Goal: Task Accomplishment & Management: Use online tool/utility

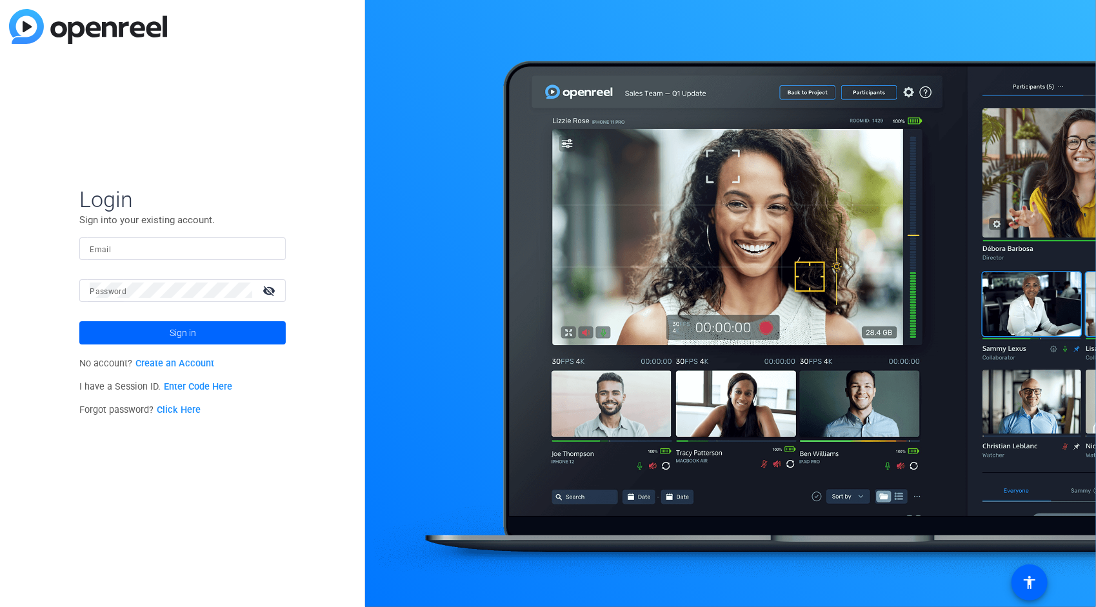
click at [172, 248] on input "Email" at bounding box center [183, 248] width 186 height 15
type input "jas.grewal@effem.com"
click at [199, 336] on span at bounding box center [182, 333] width 207 height 31
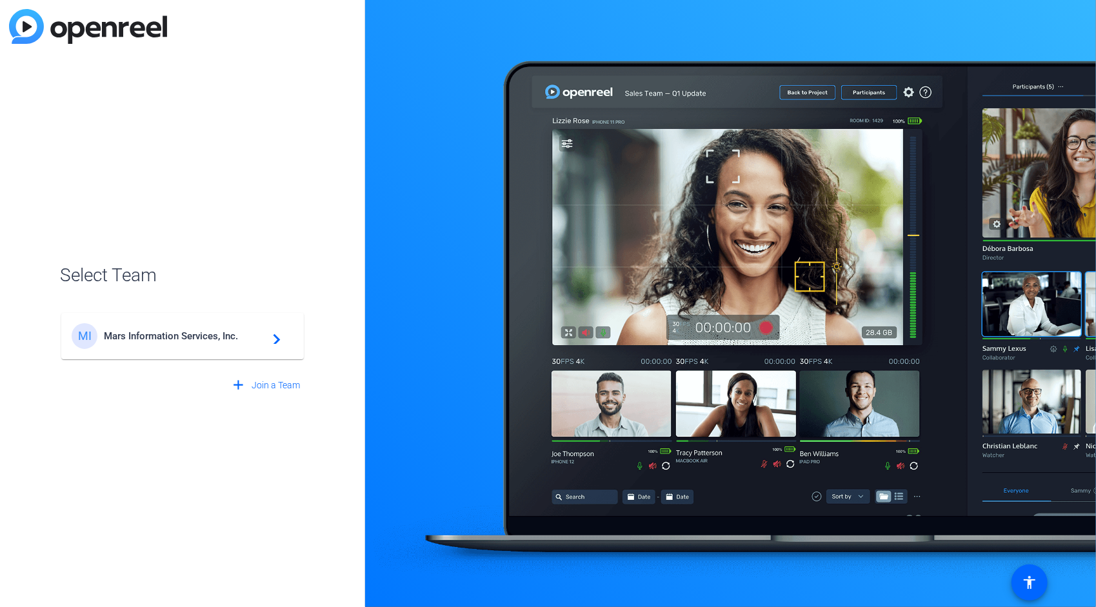
click at [193, 334] on span "Mars Information Services, Inc." at bounding box center [184, 336] width 161 height 12
click at [277, 338] on mat-icon "navigate_next" at bounding box center [272, 335] width 15 height 15
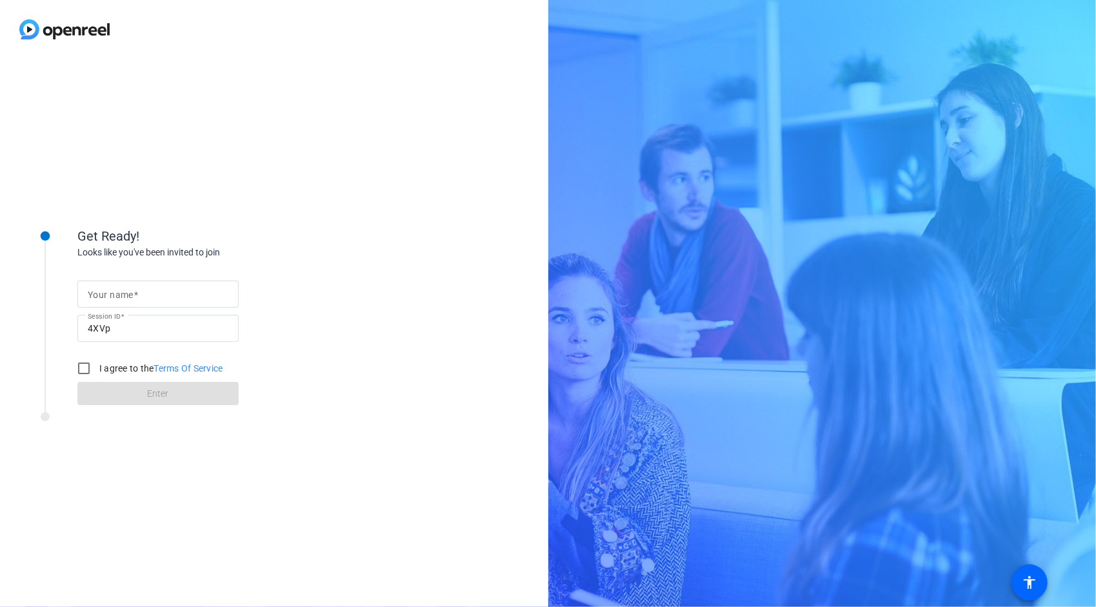
click at [137, 290] on span at bounding box center [136, 295] width 5 height 10
click at [137, 290] on input "Your name" at bounding box center [158, 294] width 141 height 15
type input "[PERSON_NAME]"
click at [433, 241] on div "Get Ready! Looks like you've been invited to join Your name [PERSON_NAME] Sessi…" at bounding box center [274, 333] width 549 height 549
click at [82, 370] on input "I agree to the Terms Of Service" at bounding box center [84, 369] width 26 height 26
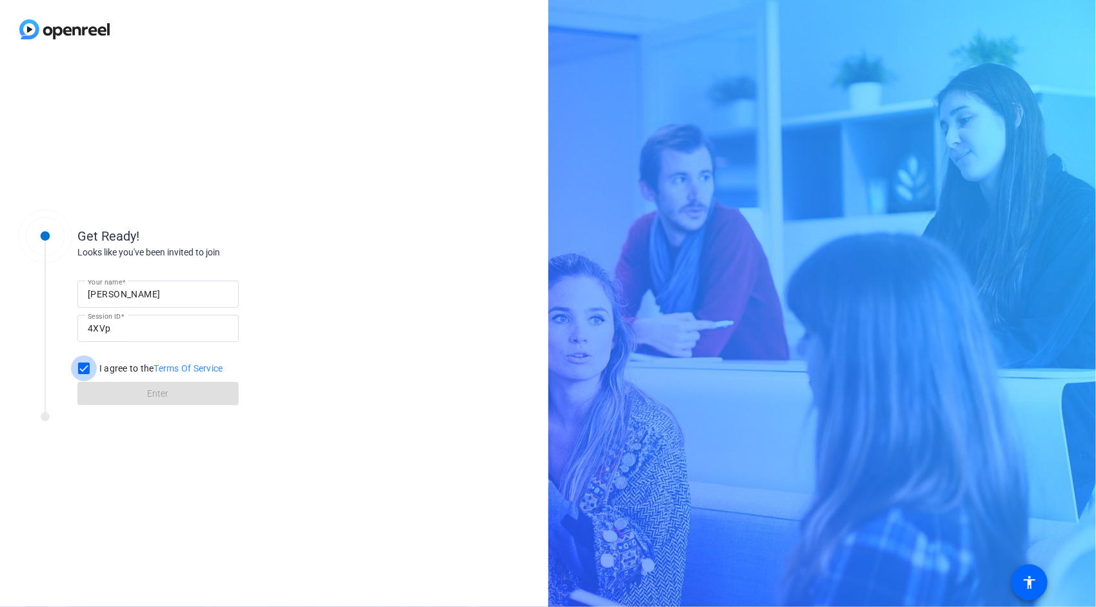
checkbox input "true"
click at [126, 394] on span at bounding box center [157, 393] width 161 height 31
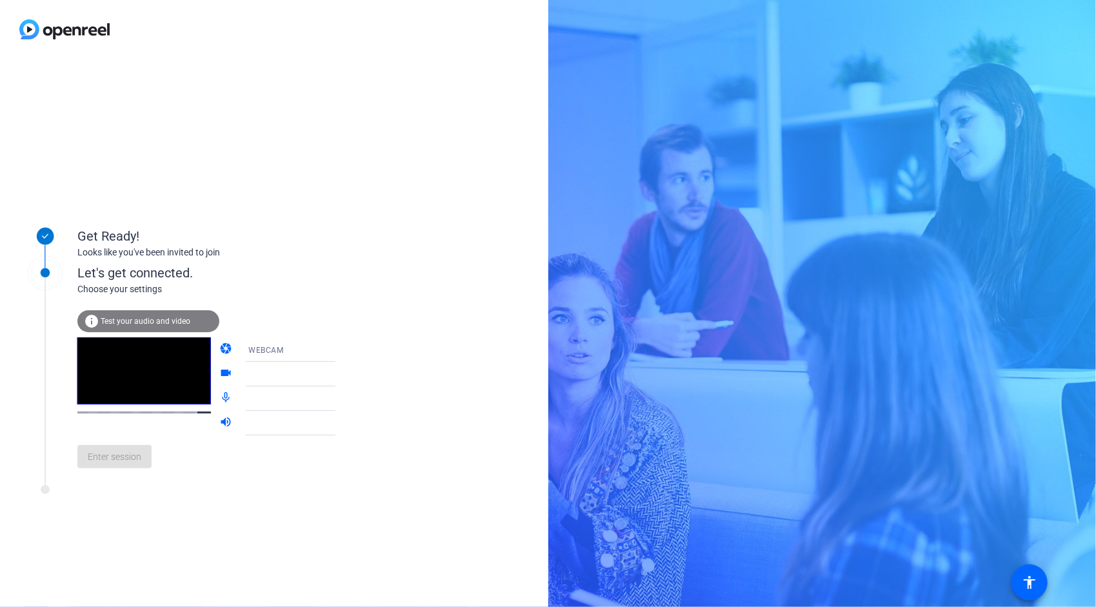
click at [345, 374] on icon at bounding box center [348, 374] width 6 height 3
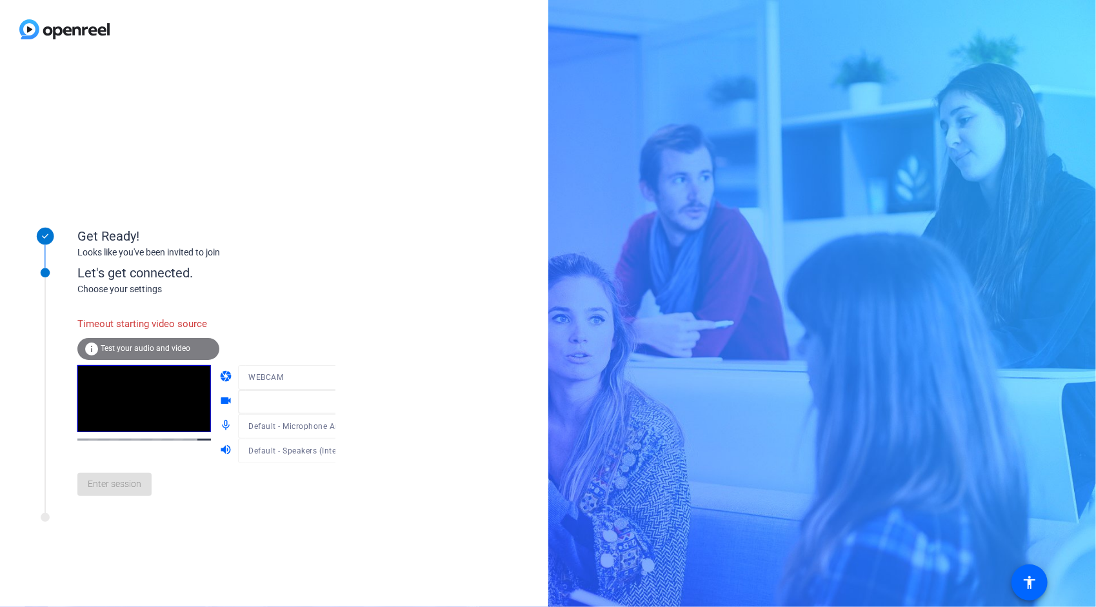
click at [324, 402] on div at bounding box center [299, 397] width 123 height 14
click at [318, 405] on mat-form-field at bounding box center [299, 402] width 123 height 25
drag, startPoint x: 391, startPoint y: 377, endPoint x: 401, endPoint y: 405, distance: 30.2
click at [401, 405] on div "Get Ready! Looks like you've been invited to join Let's get connected. Choose y…" at bounding box center [274, 333] width 549 height 549
click at [322, 404] on div at bounding box center [299, 397] width 123 height 14
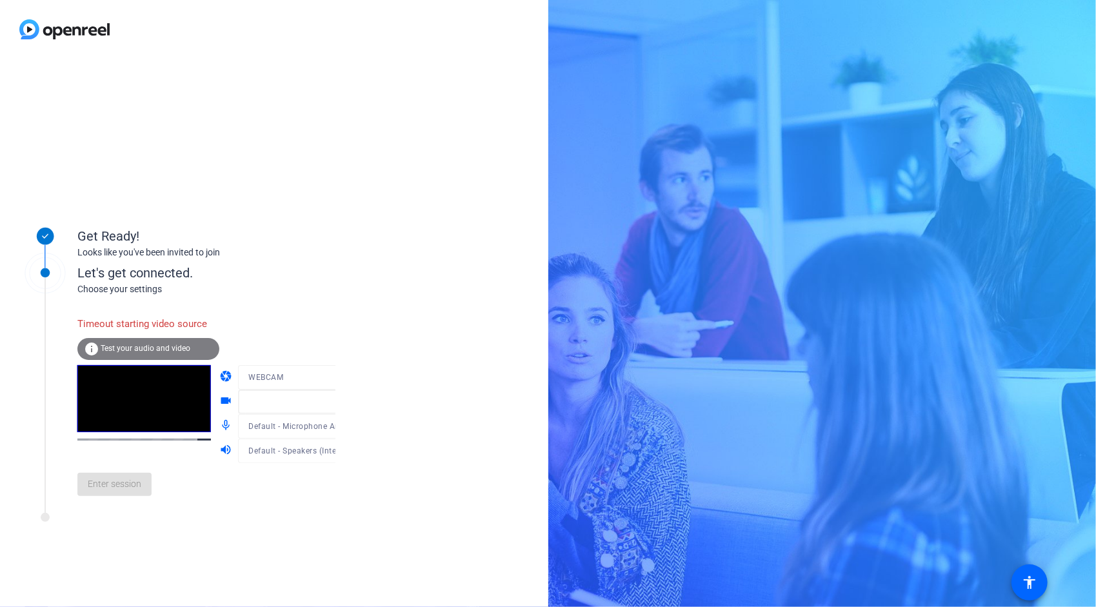
click at [410, 387] on div "Get Ready! Looks like you've been invited to join Let's get connected. Choose y…" at bounding box center [274, 333] width 549 height 549
click at [341, 378] on icon at bounding box center [348, 377] width 15 height 15
click at [365, 368] on div at bounding box center [548, 303] width 1096 height 607
click at [341, 400] on icon at bounding box center [348, 401] width 15 height 15
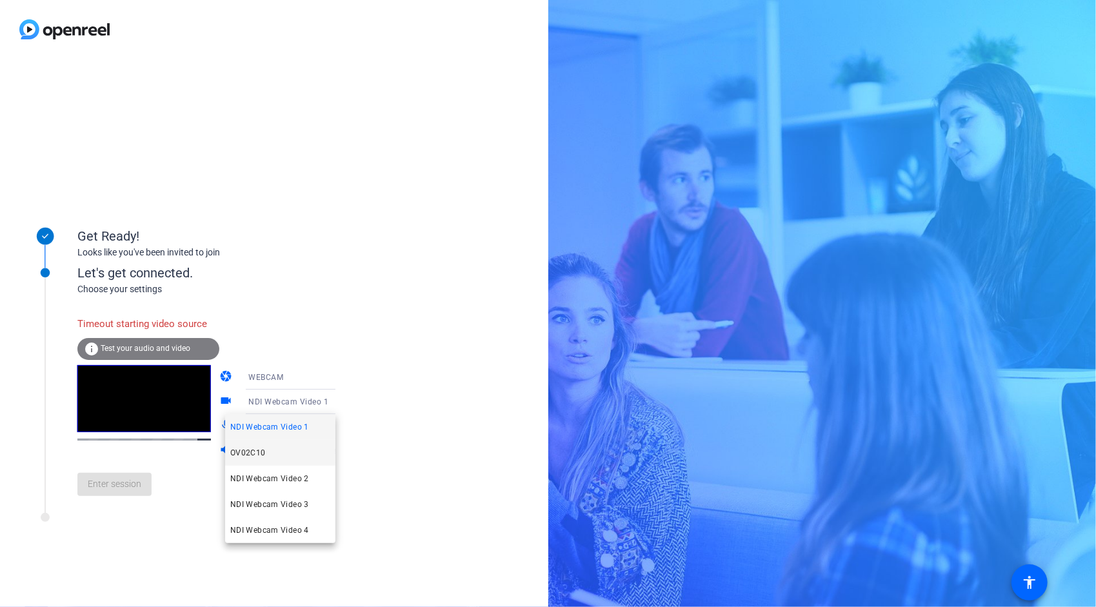
click at [264, 458] on span "OV02C10" at bounding box center [247, 452] width 35 height 15
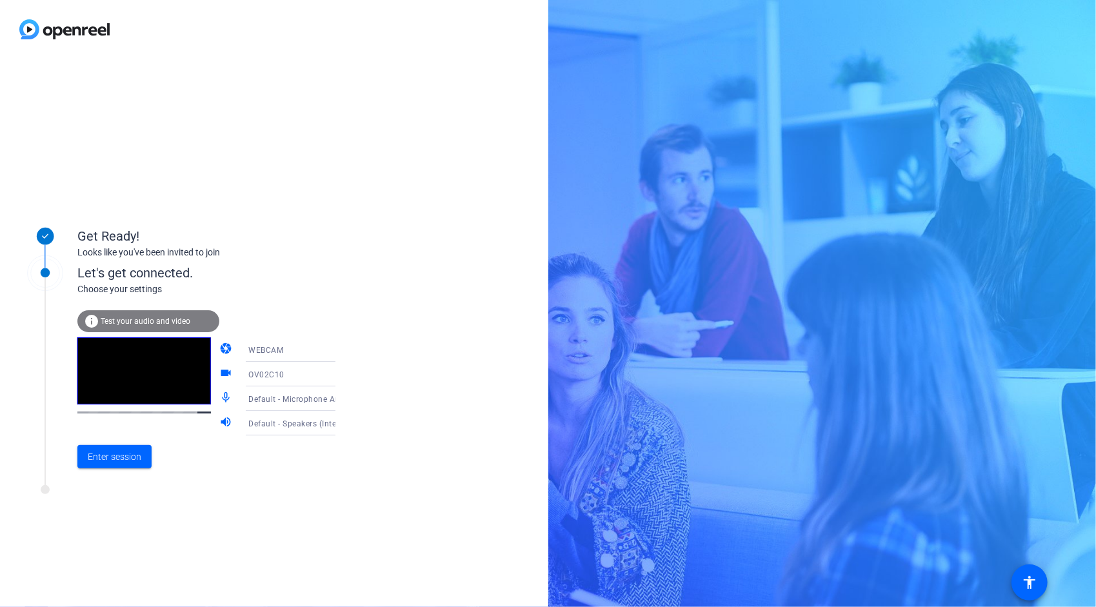
click at [341, 399] on icon at bounding box center [348, 398] width 15 height 15
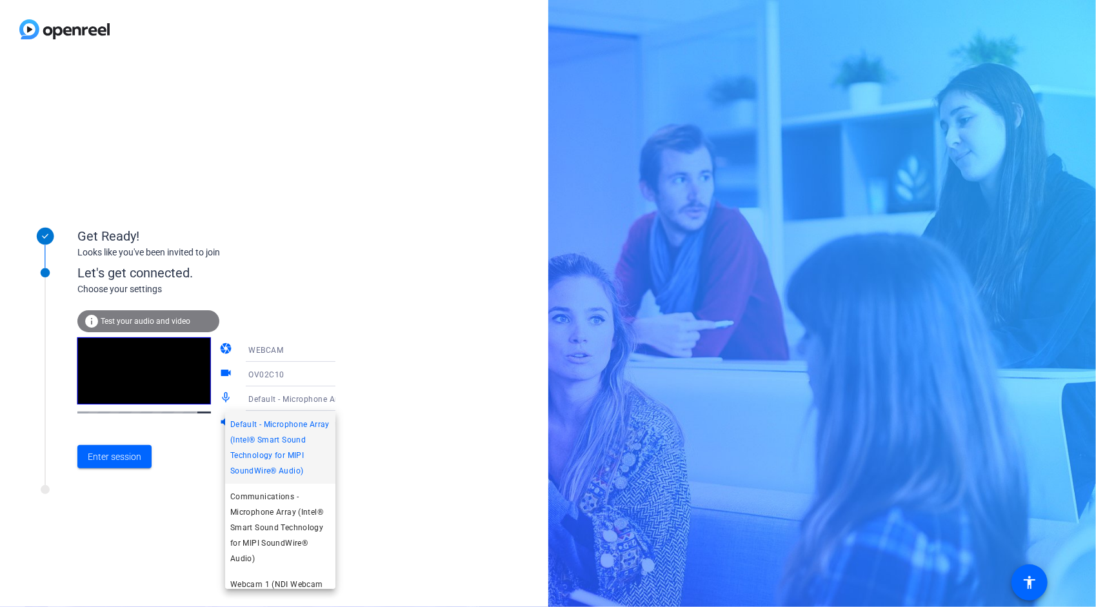
click at [396, 396] on div at bounding box center [548, 303] width 1096 height 607
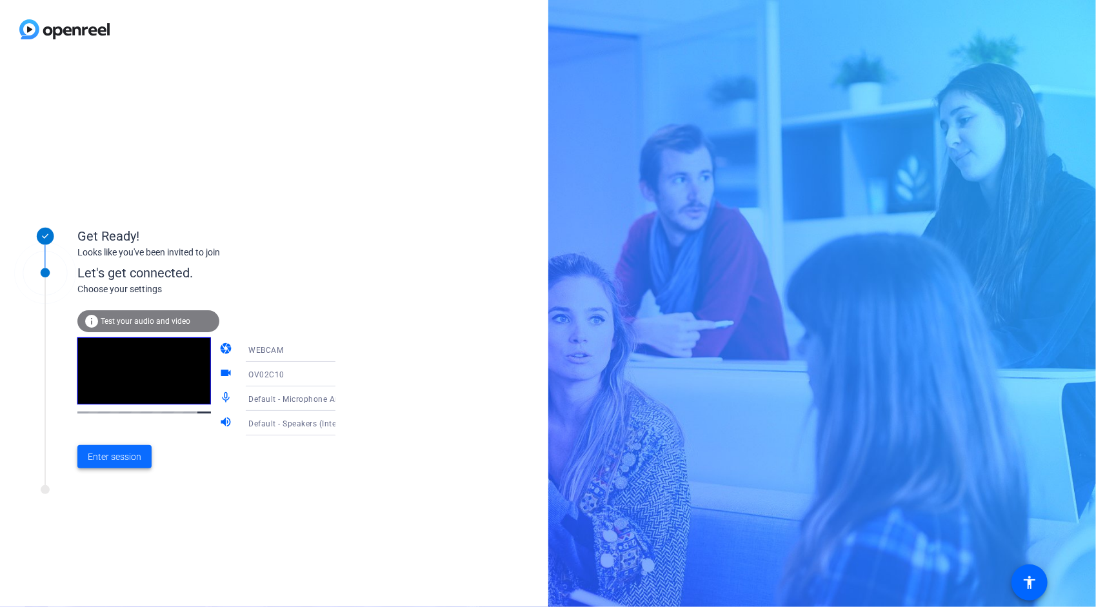
click at [121, 462] on span "Enter session" at bounding box center [115, 457] width 54 height 14
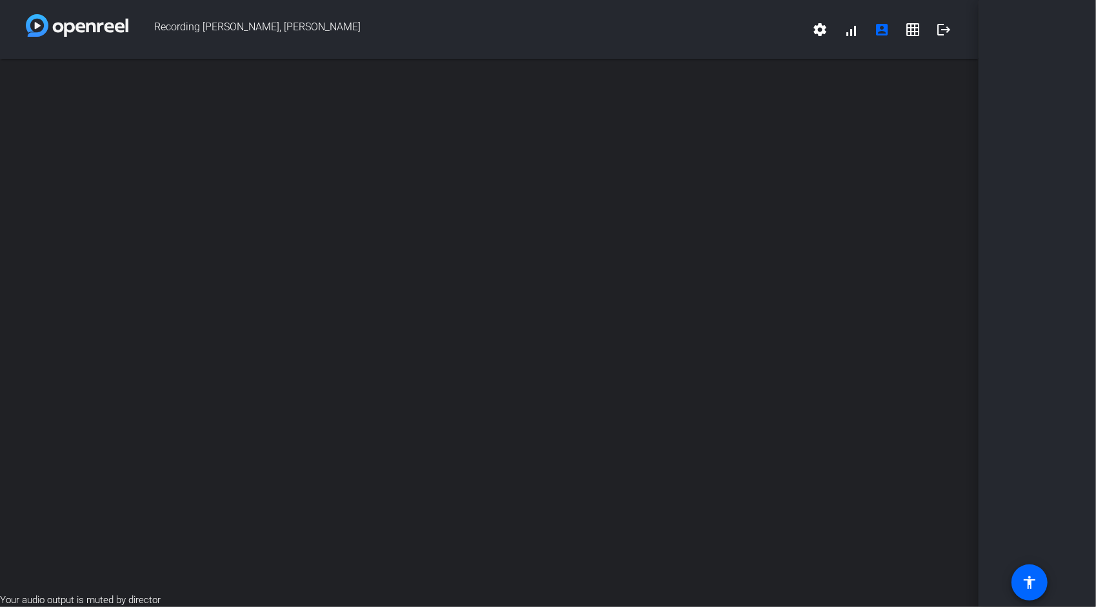
click at [934, 209] on div "open_in_new" at bounding box center [489, 326] width 979 height 534
click at [749, 125] on div "open_in_new" at bounding box center [489, 326] width 979 height 534
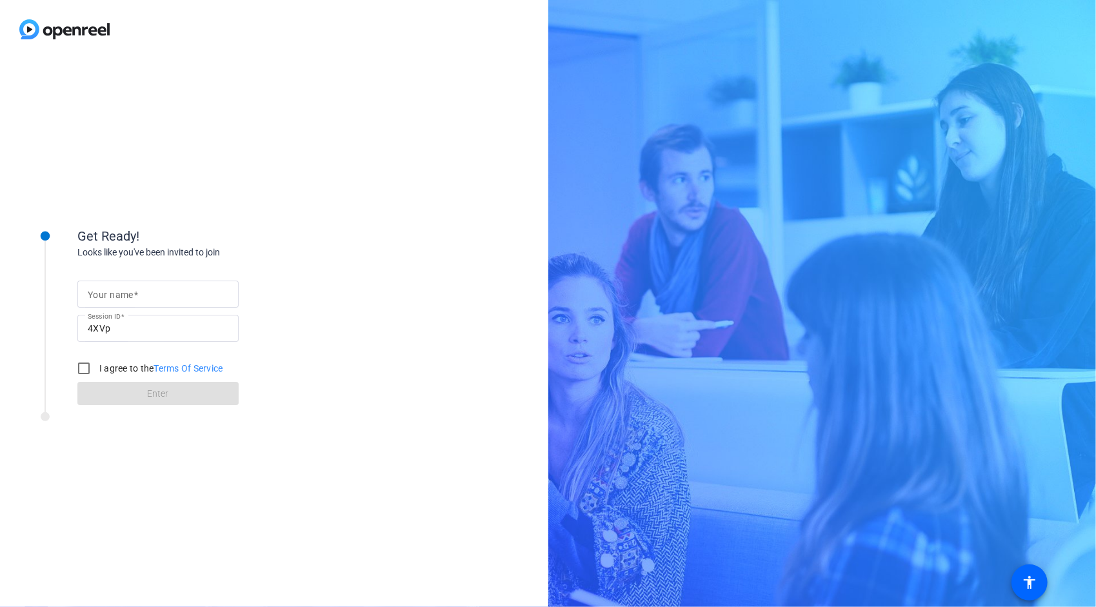
click at [192, 294] on input "Your name" at bounding box center [158, 294] width 141 height 15
type input "[PERSON_NAME]"
click at [88, 369] on input "I agree to the Terms Of Service" at bounding box center [84, 369] width 26 height 26
checkbox input "true"
click at [154, 395] on span "Enter" at bounding box center [158, 394] width 21 height 14
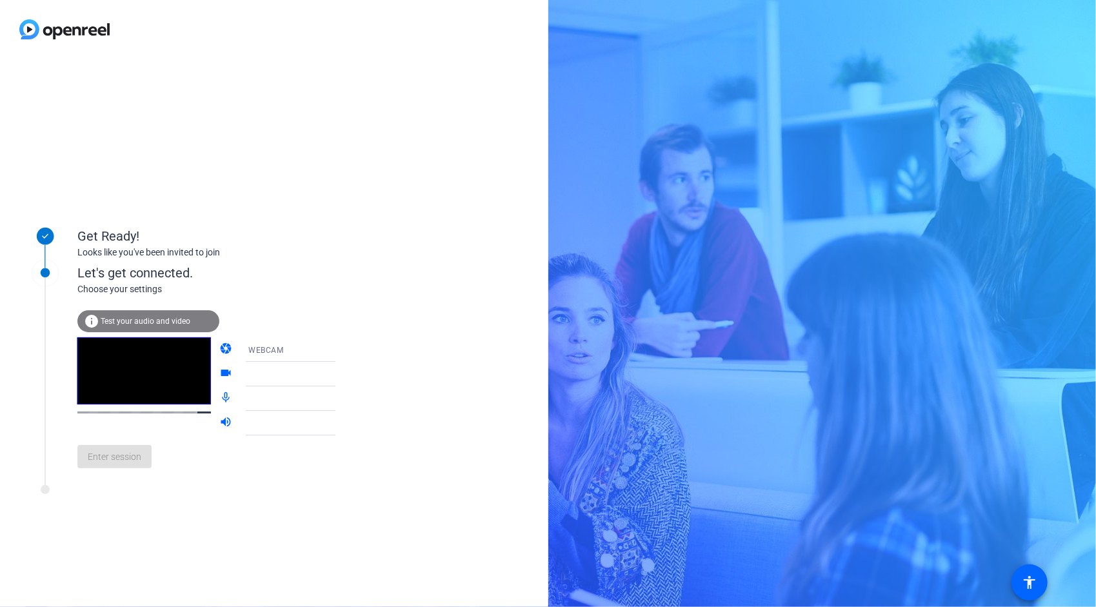
click at [345, 351] on icon at bounding box center [348, 349] width 6 height 3
click at [378, 327] on div at bounding box center [548, 303] width 1096 height 607
click at [345, 399] on icon at bounding box center [348, 399] width 6 height 3
click at [388, 378] on div "Get Ready! Looks like you've been invited to join Let's get connected. Choose y…" at bounding box center [274, 333] width 549 height 549
click at [345, 374] on icon at bounding box center [348, 374] width 6 height 3
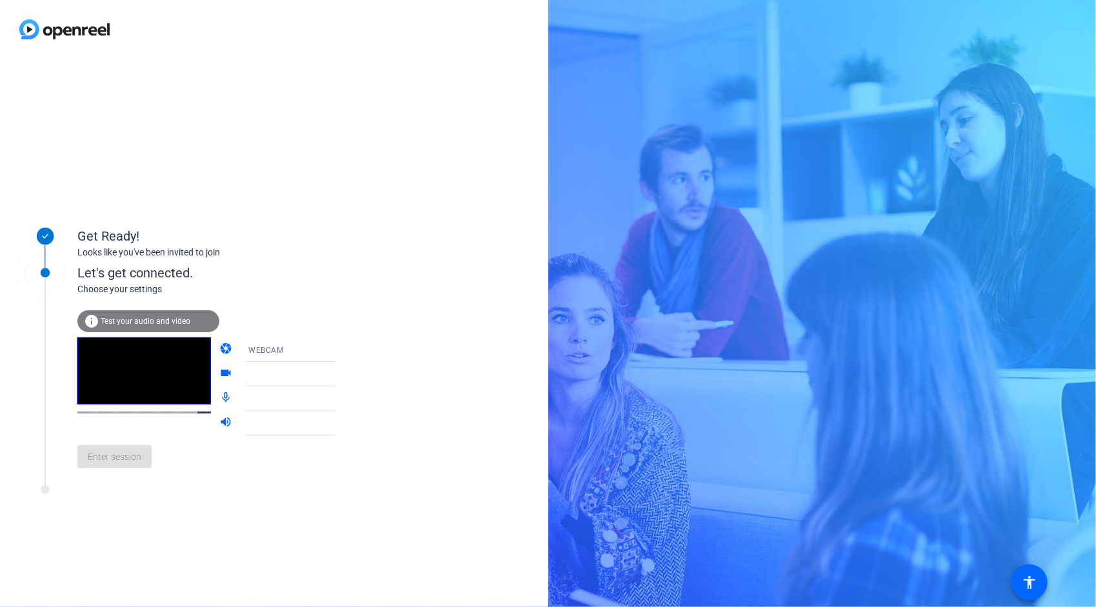
click at [345, 374] on icon at bounding box center [348, 374] width 6 height 3
click at [345, 350] on icon at bounding box center [348, 349] width 6 height 3
click at [373, 339] on div at bounding box center [548, 303] width 1096 height 607
click at [341, 400] on icon at bounding box center [348, 398] width 15 height 15
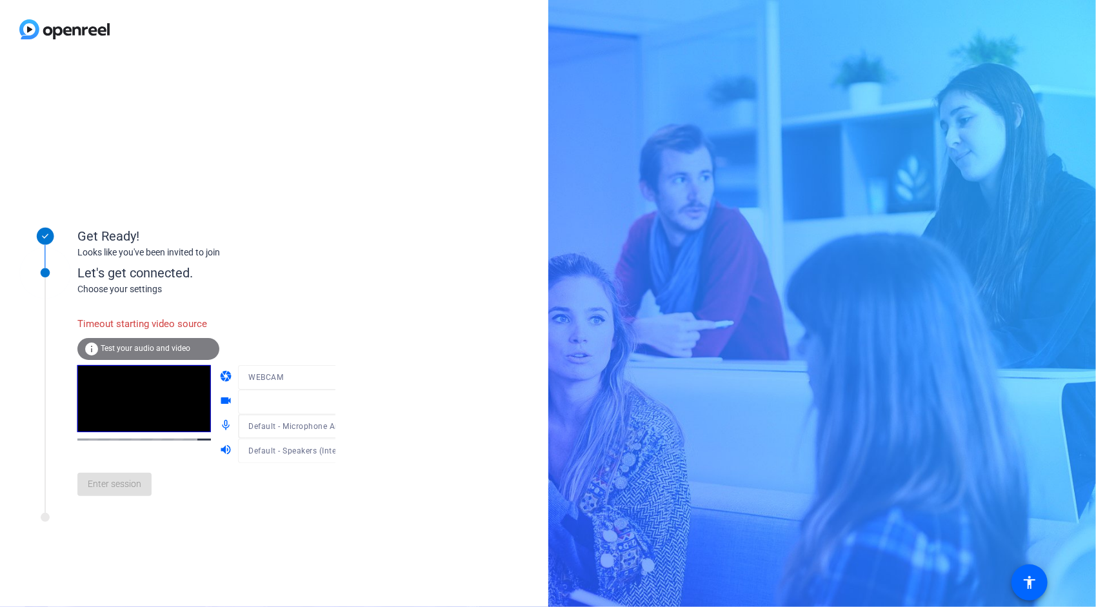
click at [323, 401] on div at bounding box center [299, 397] width 123 height 14
click at [325, 378] on mat-form-field "WEBCAM" at bounding box center [299, 377] width 123 height 25
click at [341, 400] on icon at bounding box center [348, 401] width 15 height 15
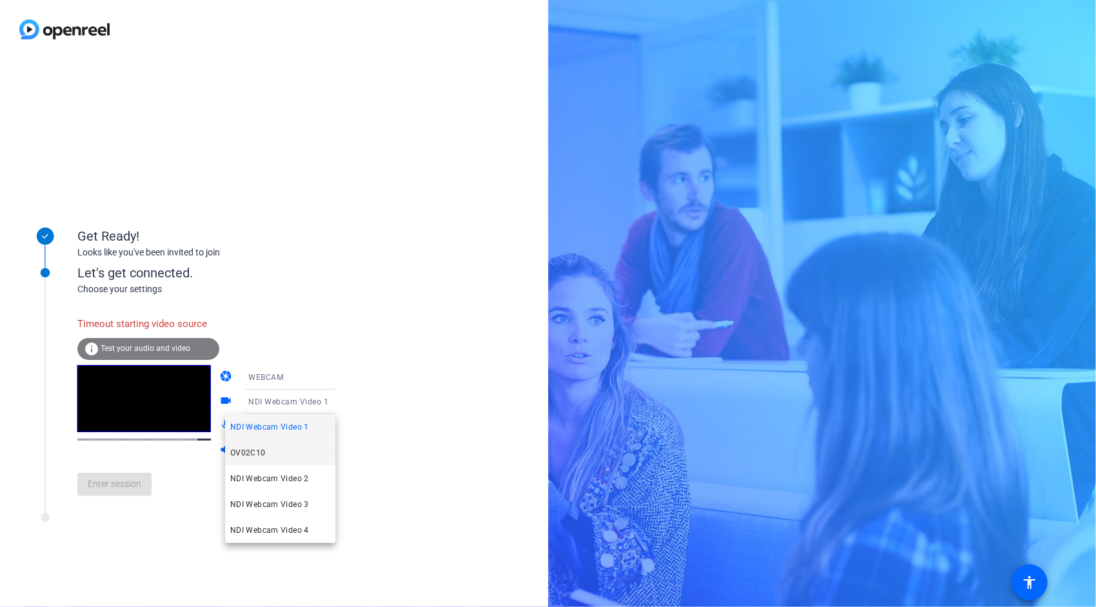
click at [268, 450] on mat-option "OV02C10" at bounding box center [280, 453] width 110 height 26
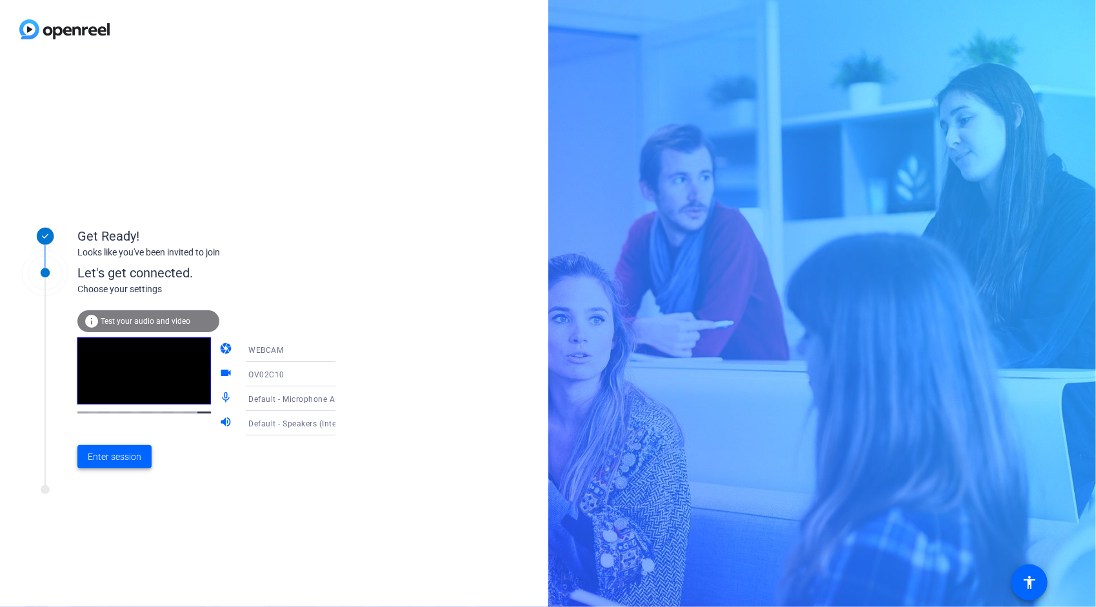
click at [111, 460] on span "Enter session" at bounding box center [115, 457] width 54 height 14
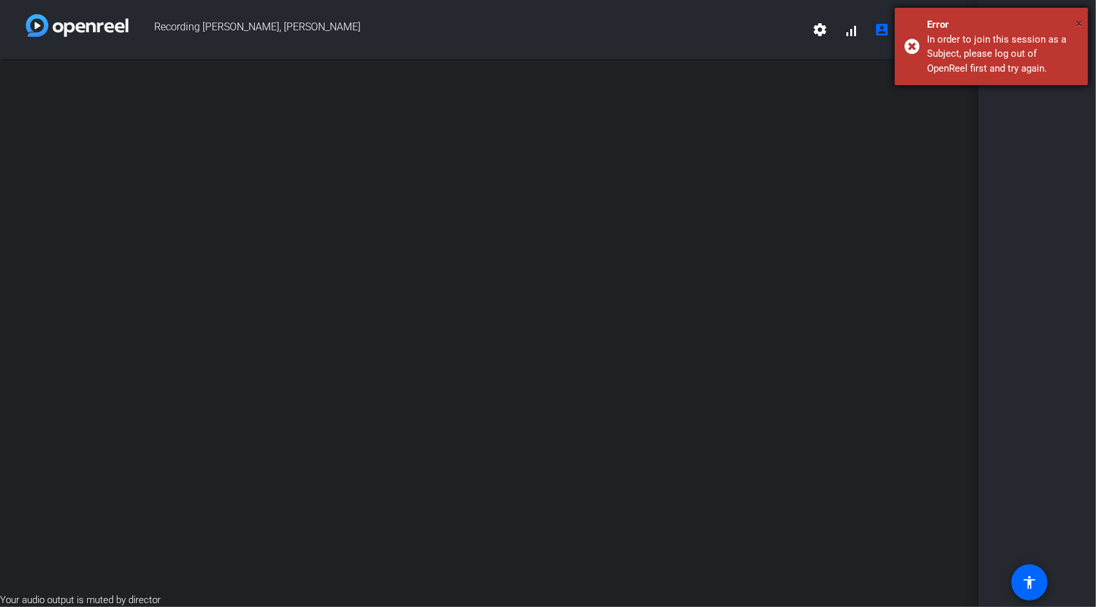
click at [1079, 22] on span "×" at bounding box center [1079, 22] width 7 height 15
